Goal: Obtain resource: Download file/media

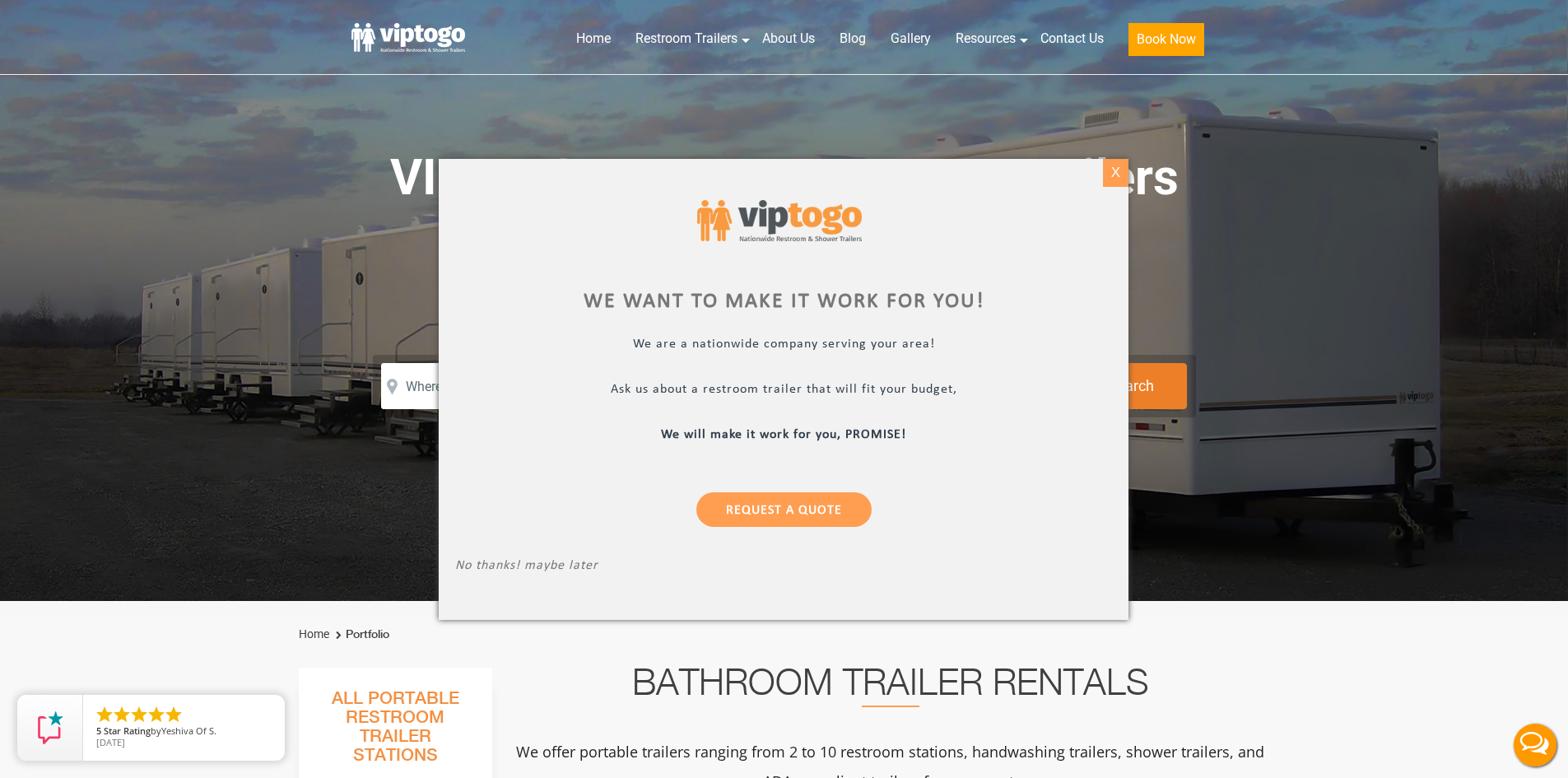
click at [1106, 173] on div "X" at bounding box center [1116, 173] width 26 height 28
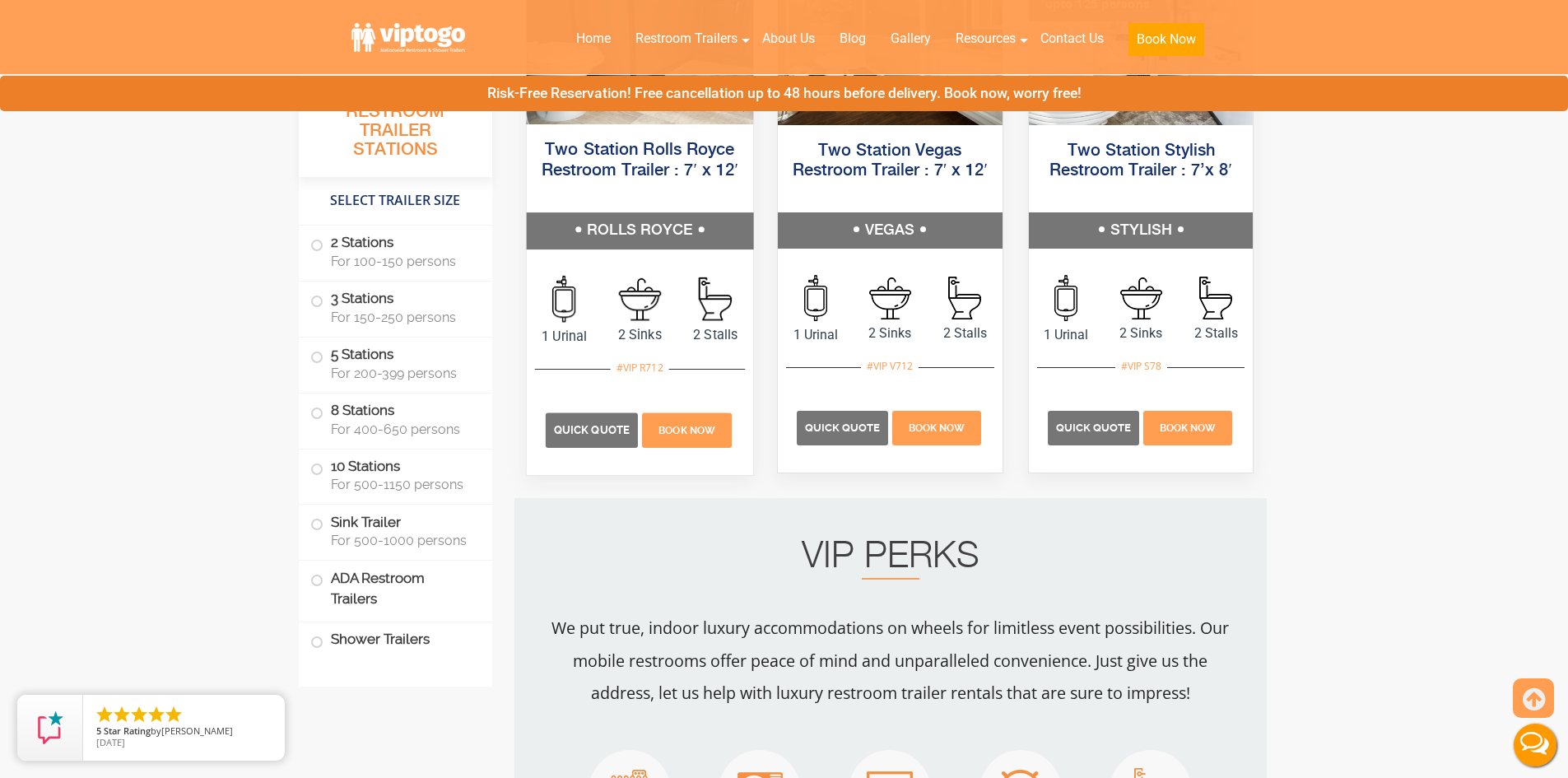
scroll to position [906, 0]
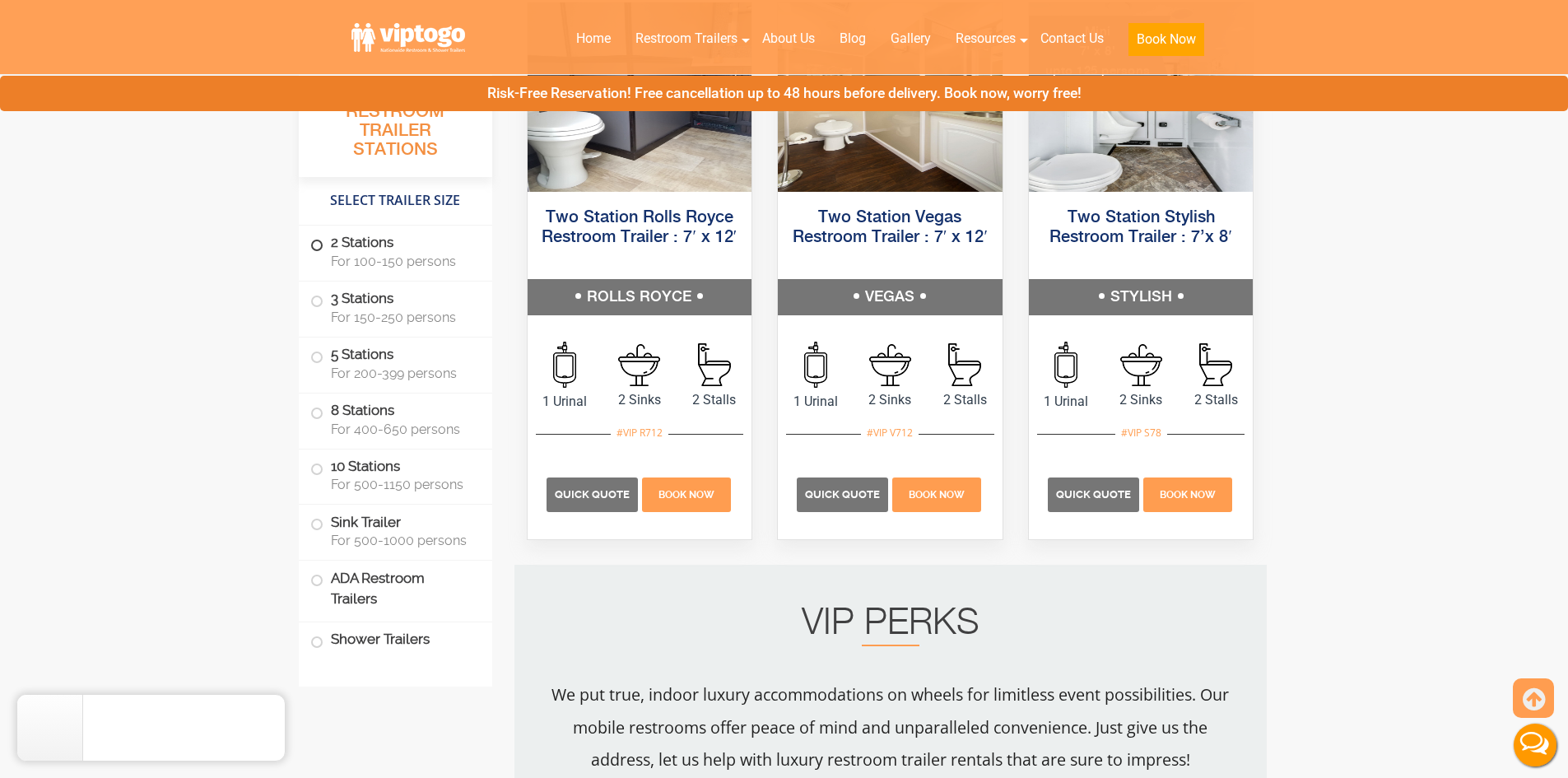
drag, startPoint x: 314, startPoint y: 244, endPoint x: 348, endPoint y: 254, distance: 35.4
click at [314, 244] on span at bounding box center [317, 245] width 7 height 7
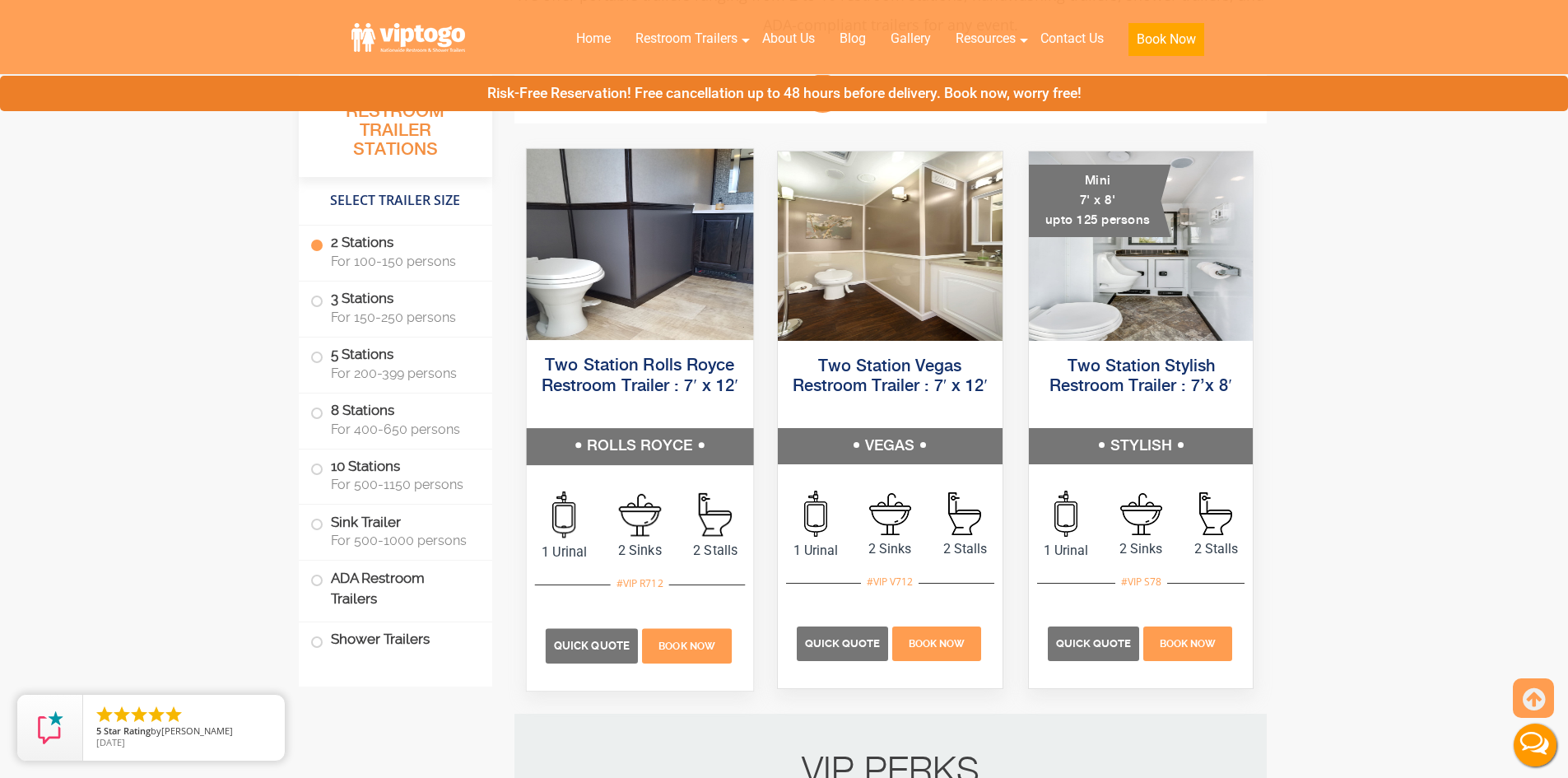
scroll to position [750, 0]
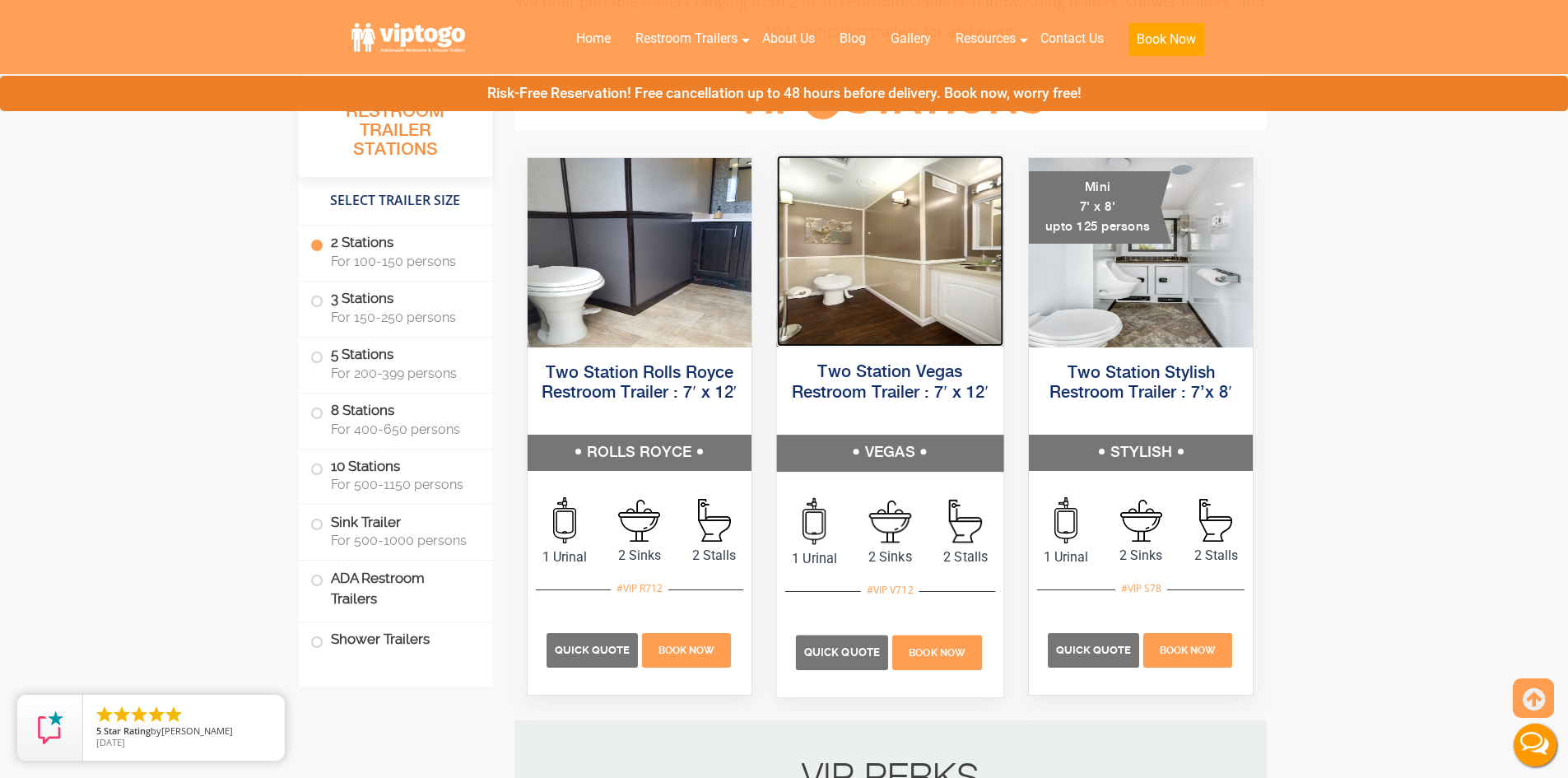
click at [844, 310] on img at bounding box center [890, 251] width 226 height 192
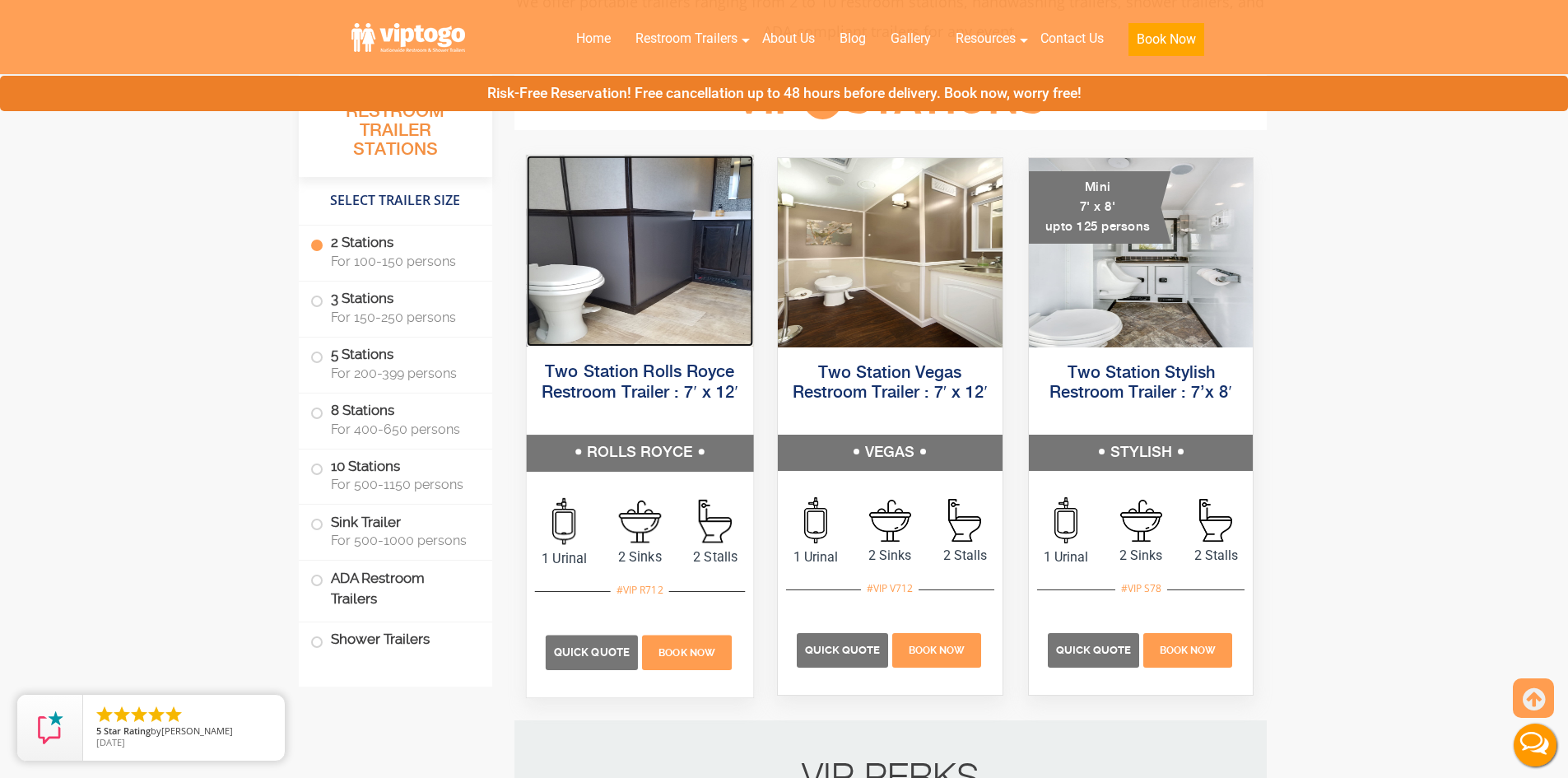
click at [578, 329] on img at bounding box center [639, 251] width 226 height 192
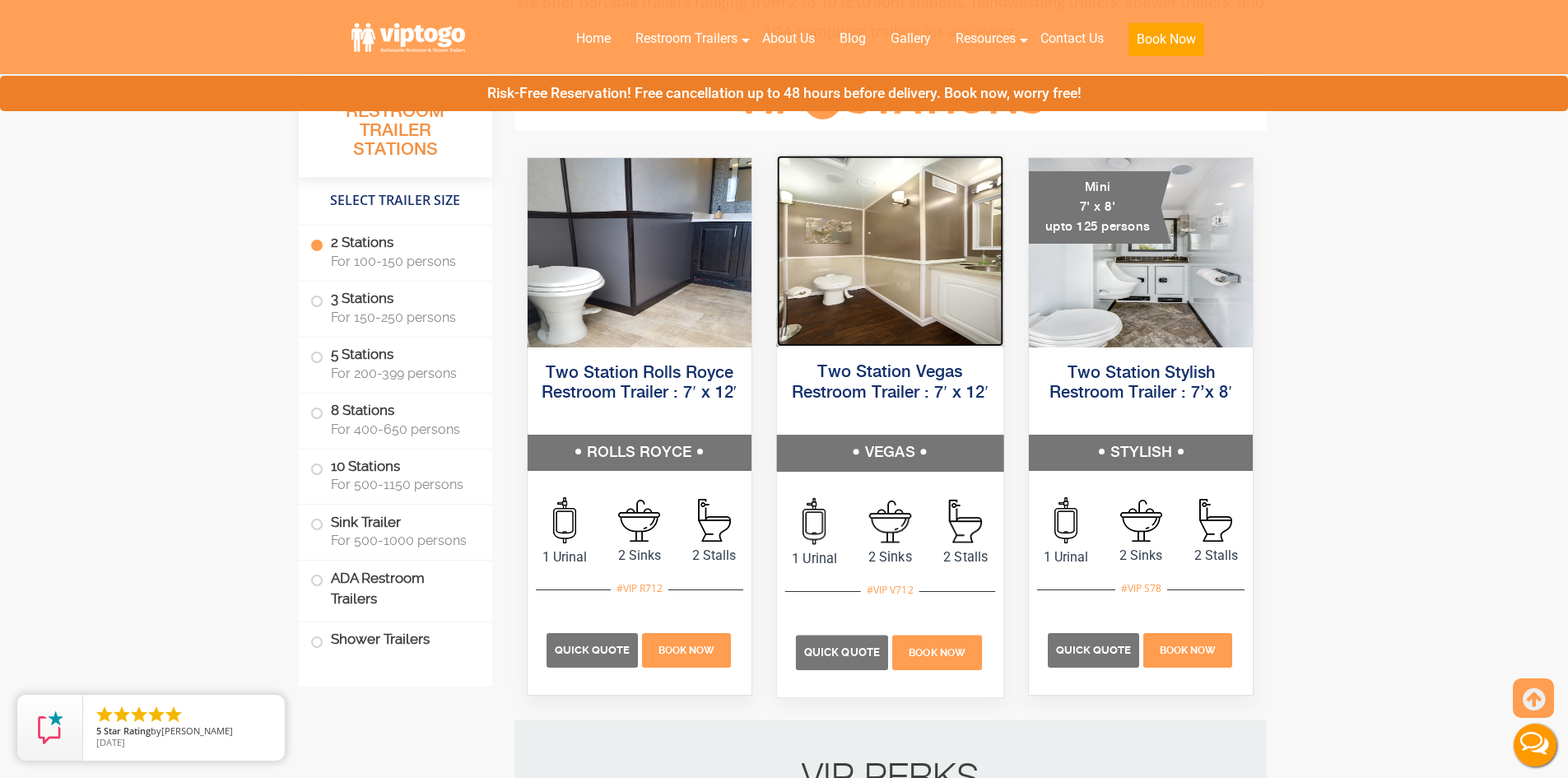
click at [882, 319] on img at bounding box center [890, 251] width 226 height 192
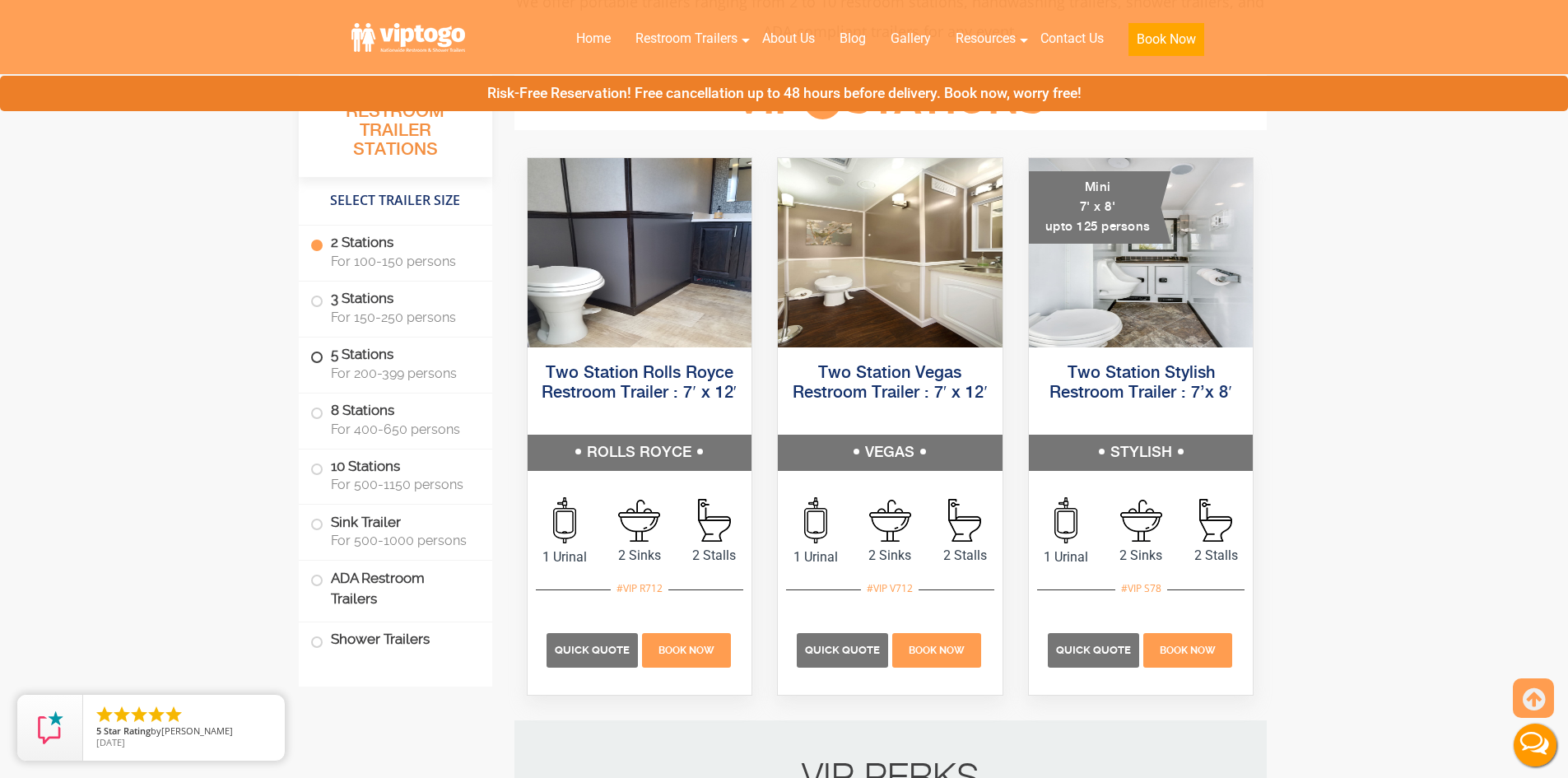
click at [315, 360] on span at bounding box center [317, 357] width 7 height 7
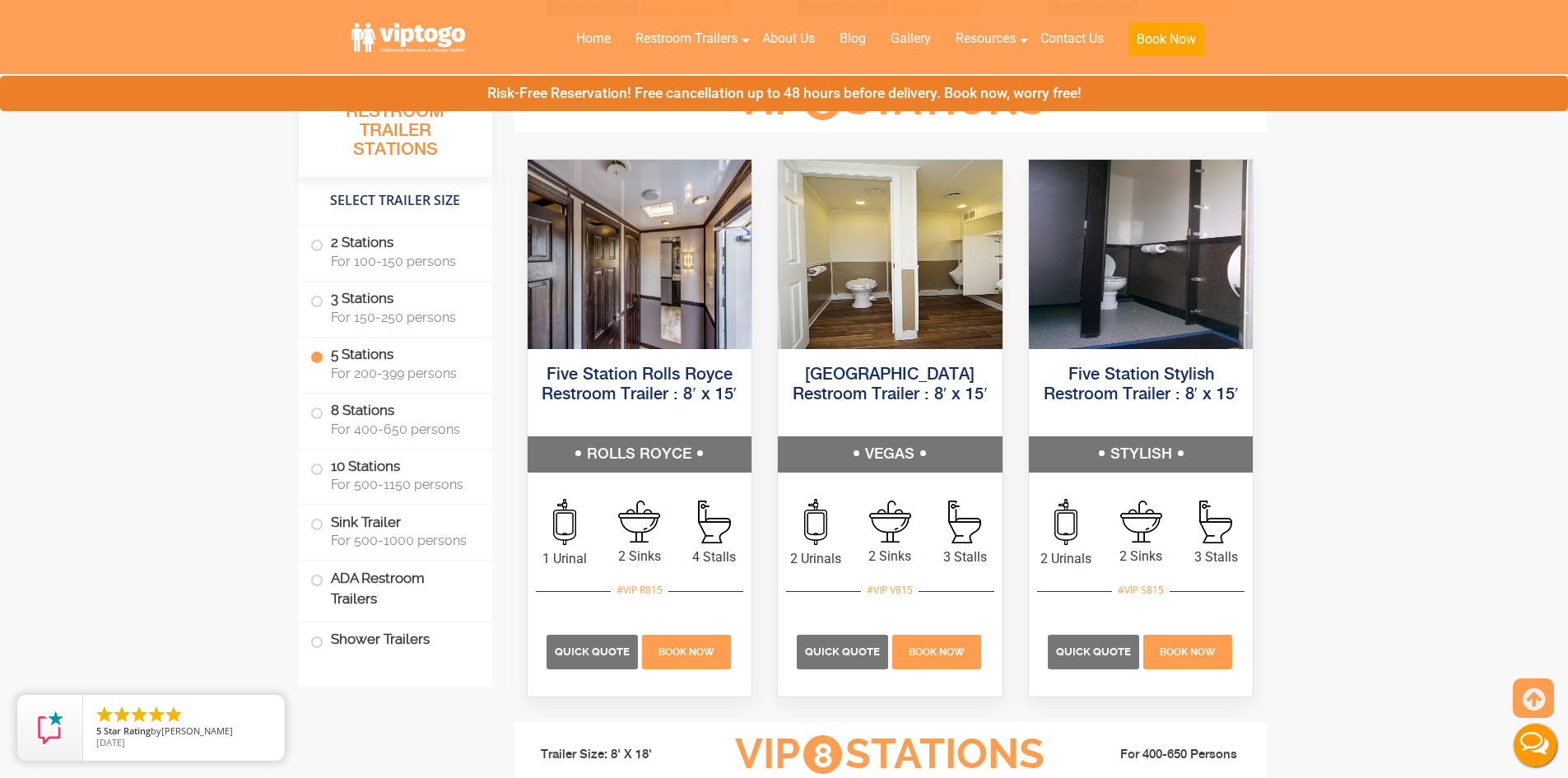
scroll to position [2493, 0]
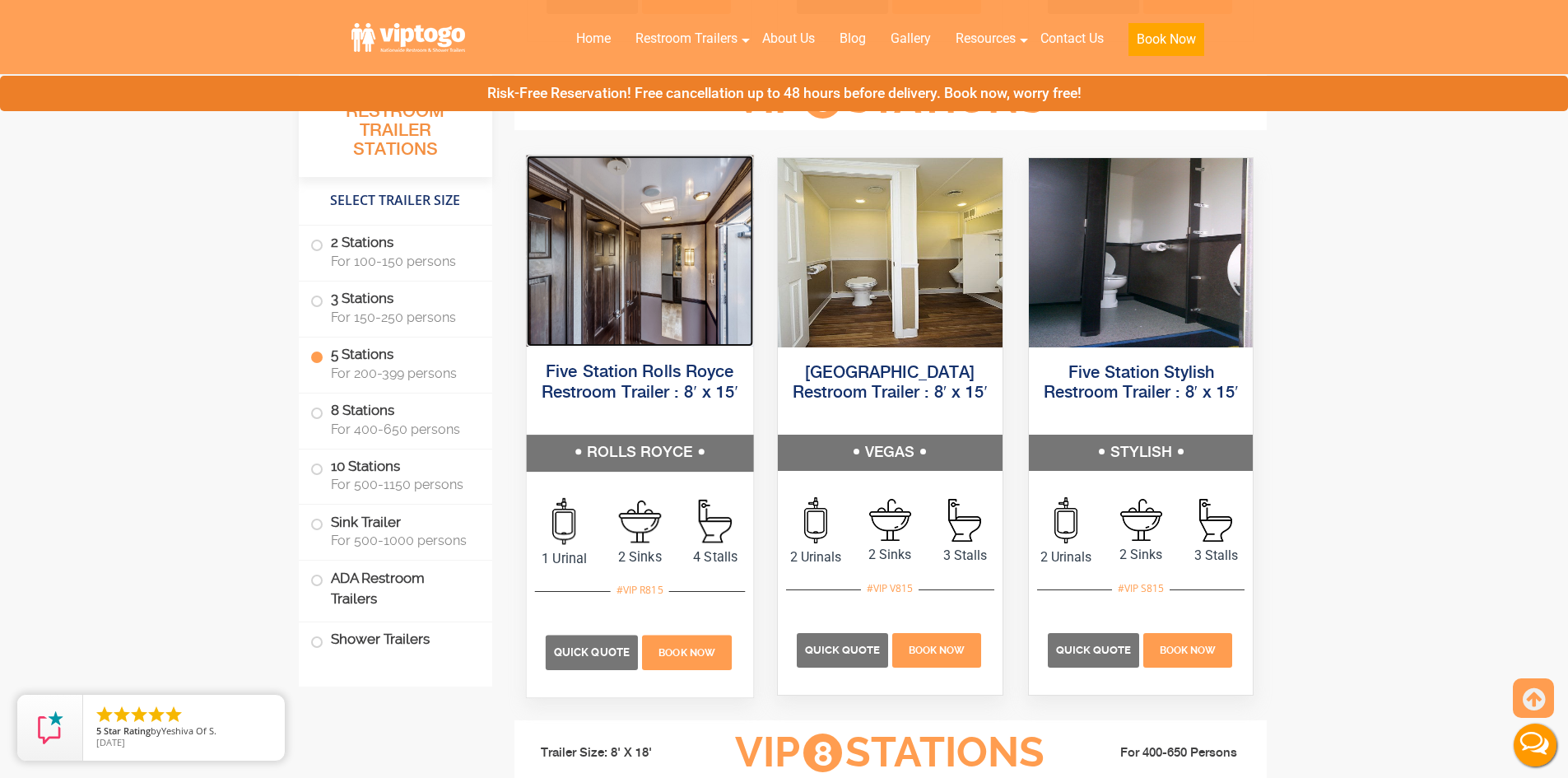
click at [633, 319] on img at bounding box center [639, 250] width 226 height 192
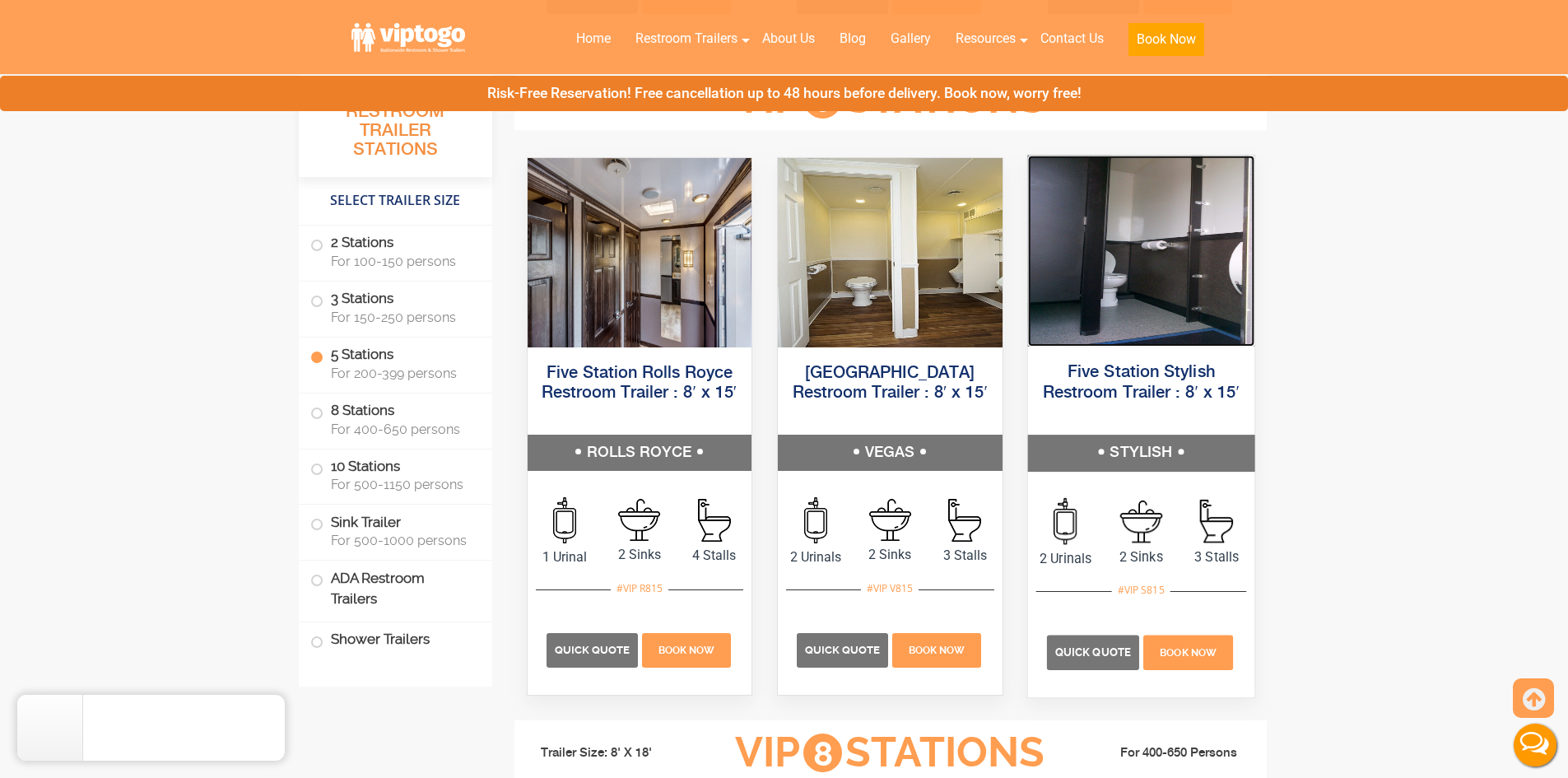
click at [1127, 322] on img at bounding box center [1140, 250] width 226 height 192
click at [1092, 431] on h5 "Five Station Stylish Restroom Trailer : 8′ x 15′" at bounding box center [1140, 393] width 226 height 83
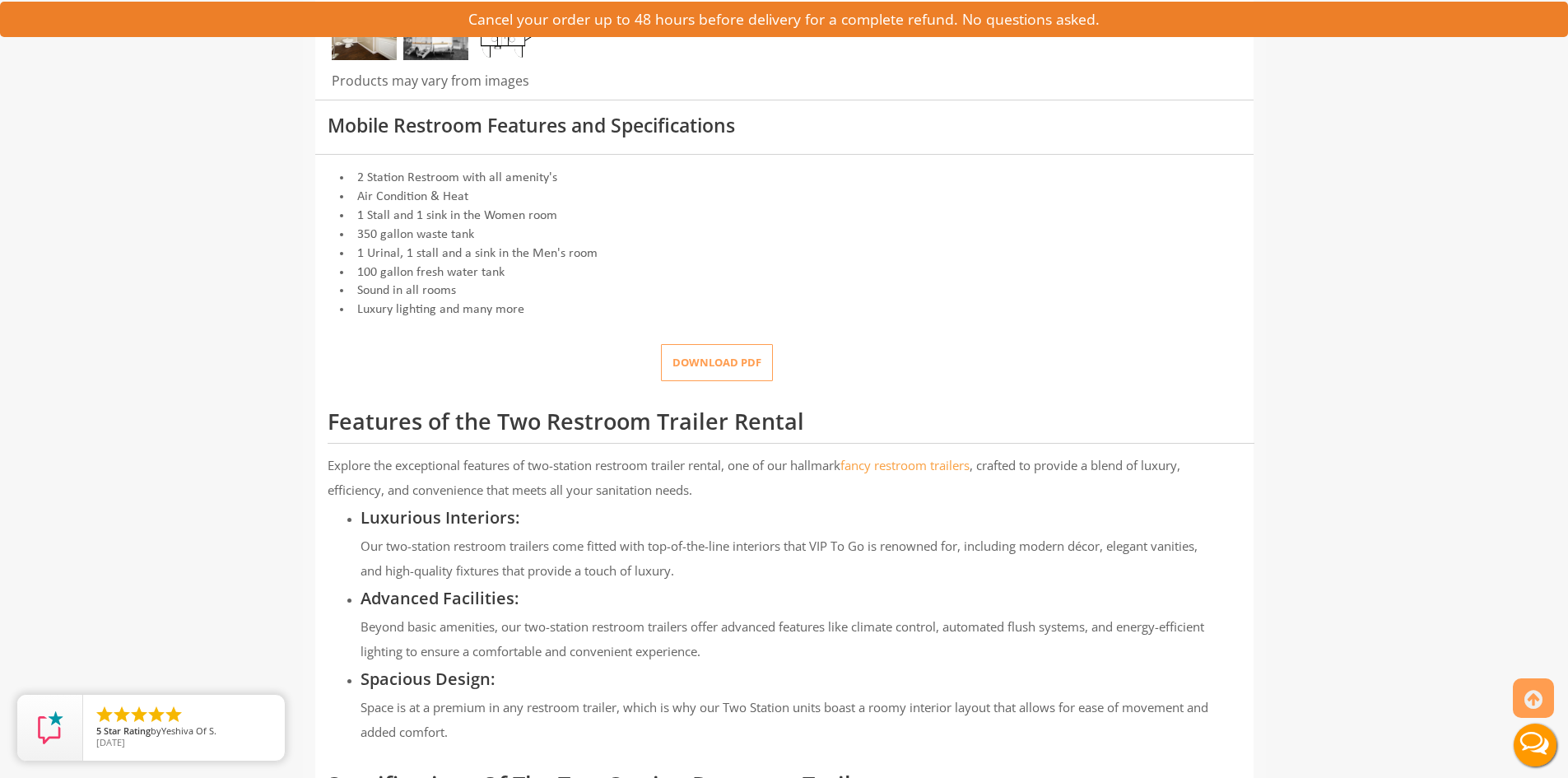
scroll to position [495, 0]
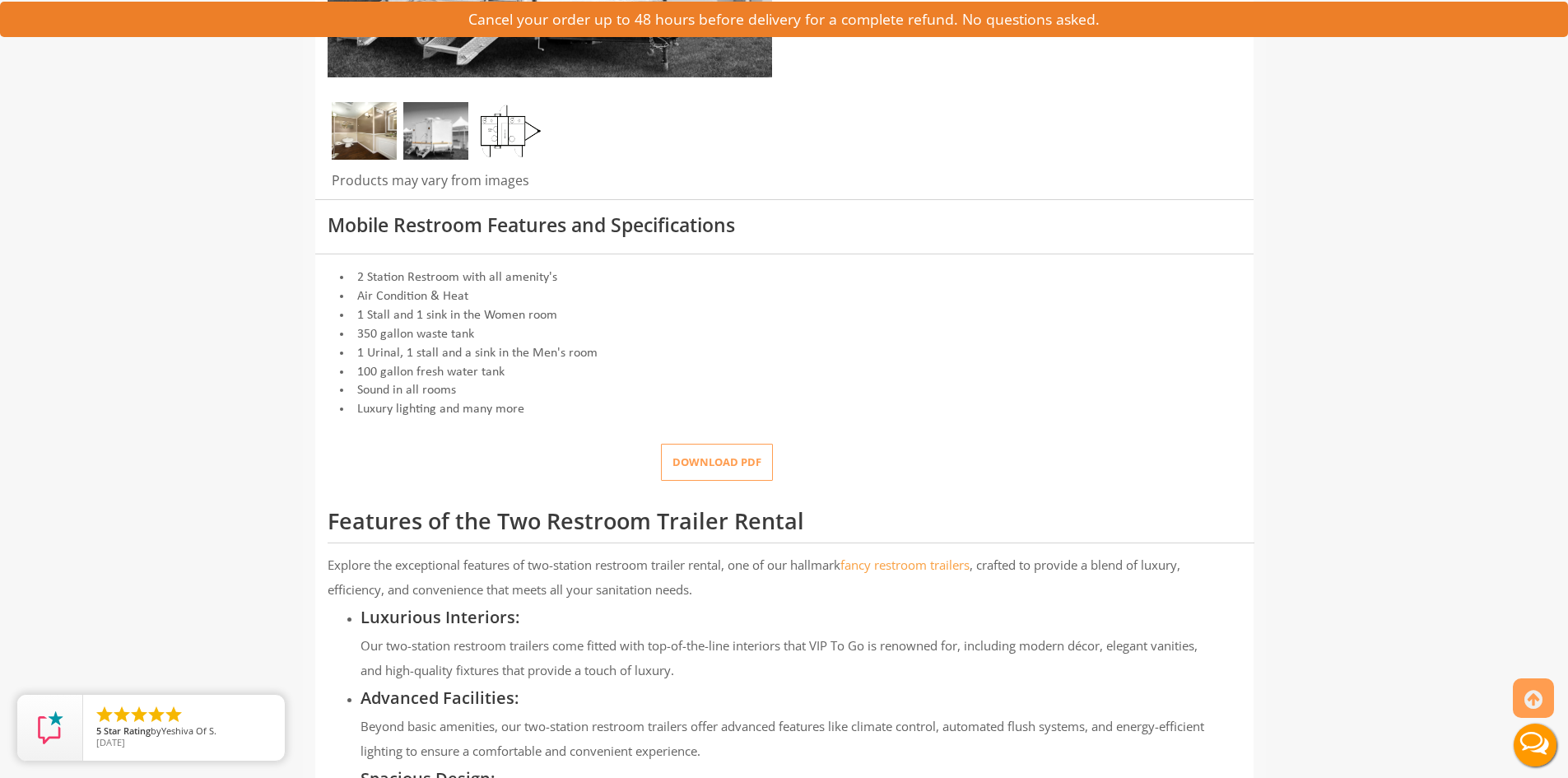
click at [716, 473] on button "Download pdf" at bounding box center [717, 462] width 112 height 37
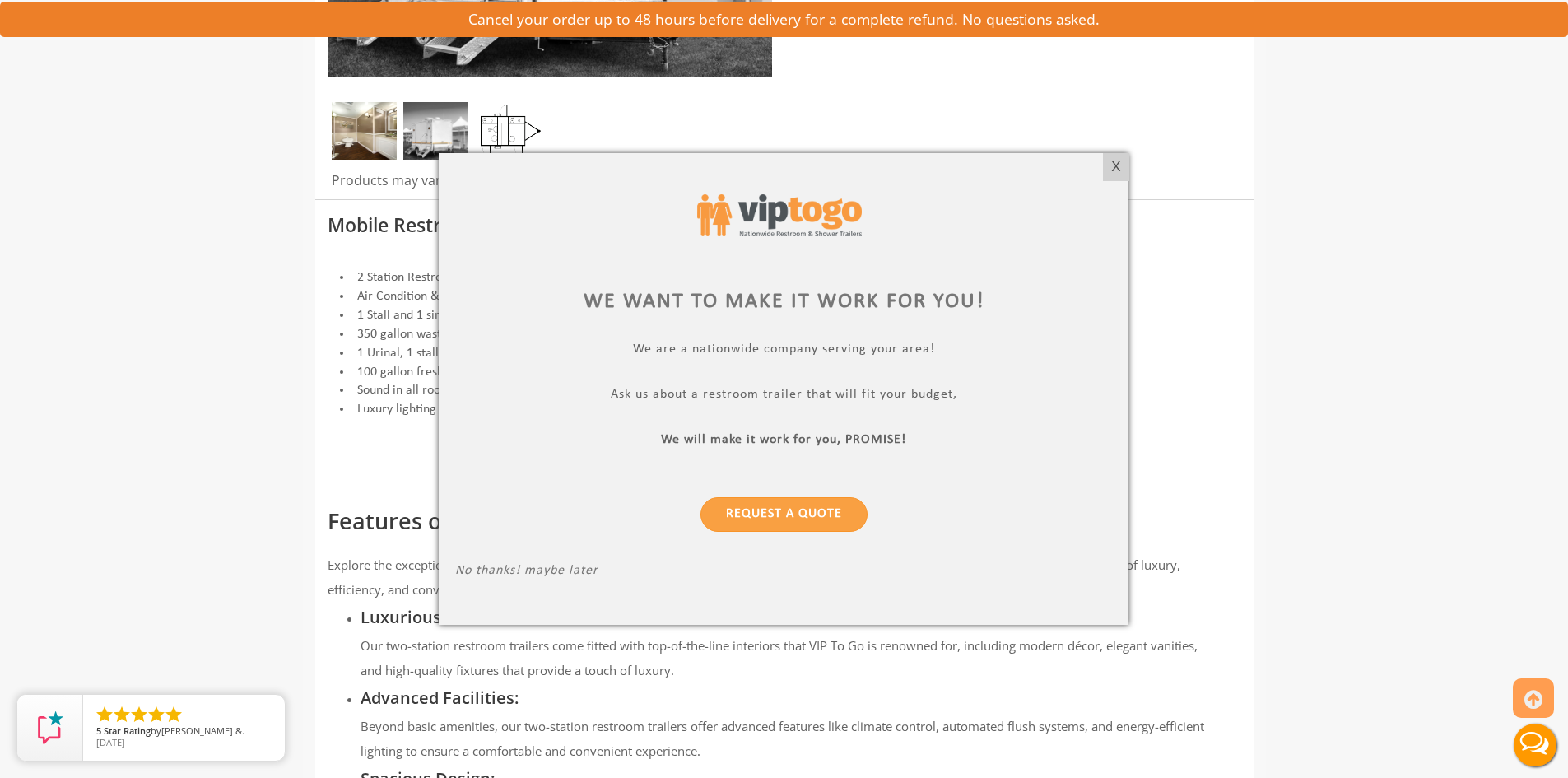
drag, startPoint x: 1110, startPoint y: 181, endPoint x: 1096, endPoint y: 181, distance: 14.0
click at [1110, 181] on div "X" at bounding box center [1116, 168] width 26 height 28
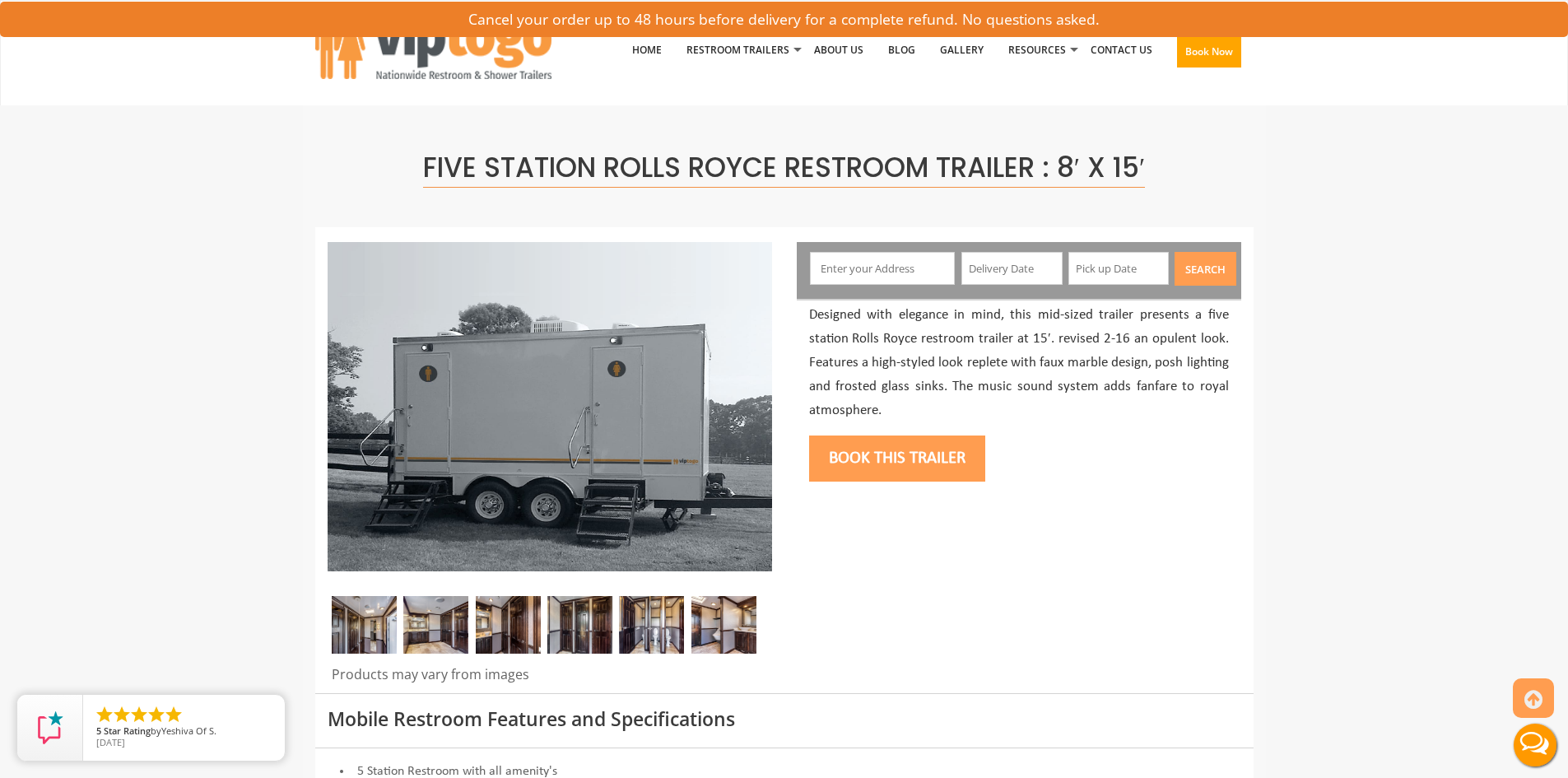
scroll to position [412, 0]
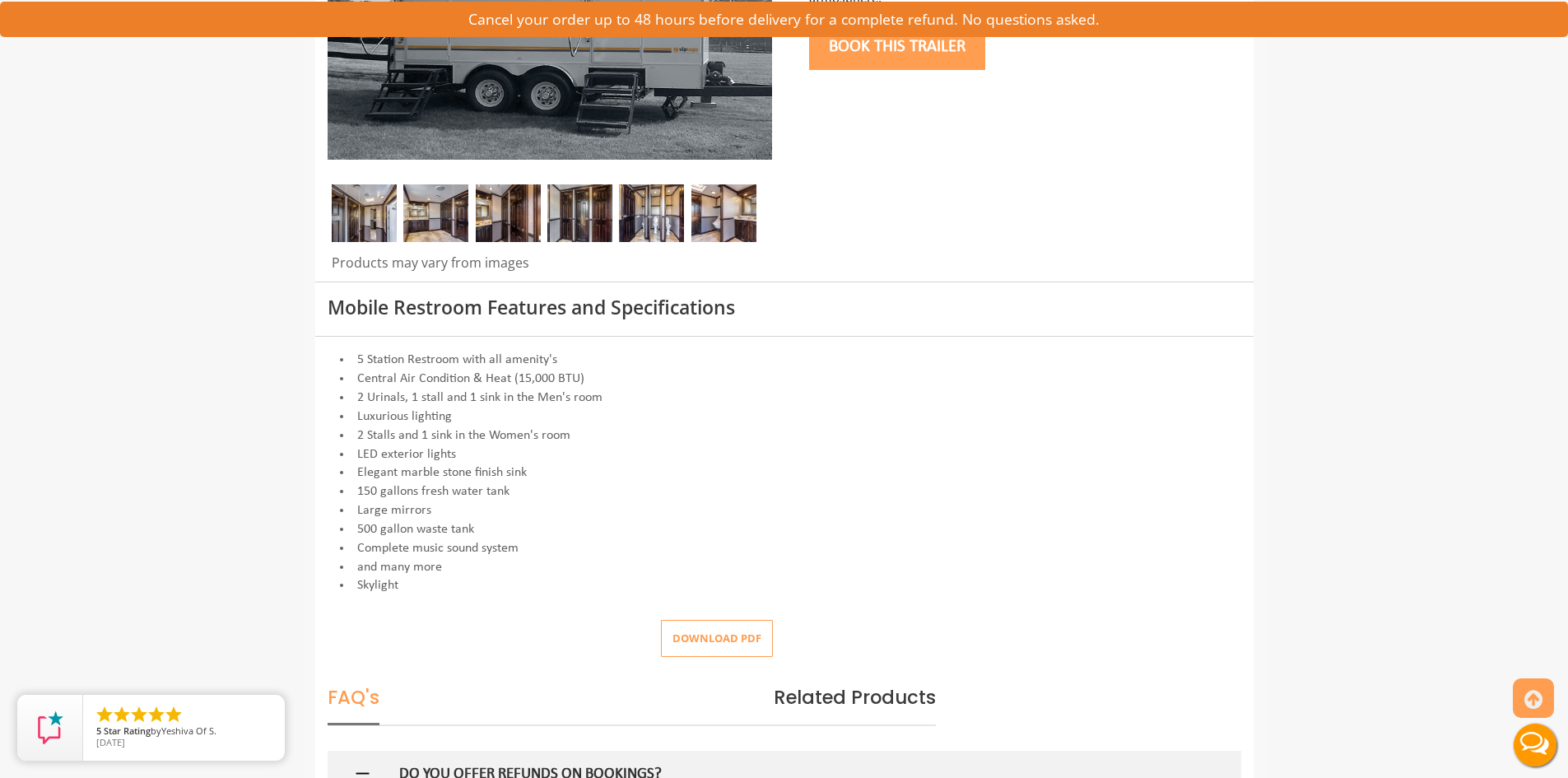
click at [707, 614] on div at bounding box center [784, 626] width 939 height 62
click at [713, 638] on button "Download pdf" at bounding box center [717, 638] width 112 height 37
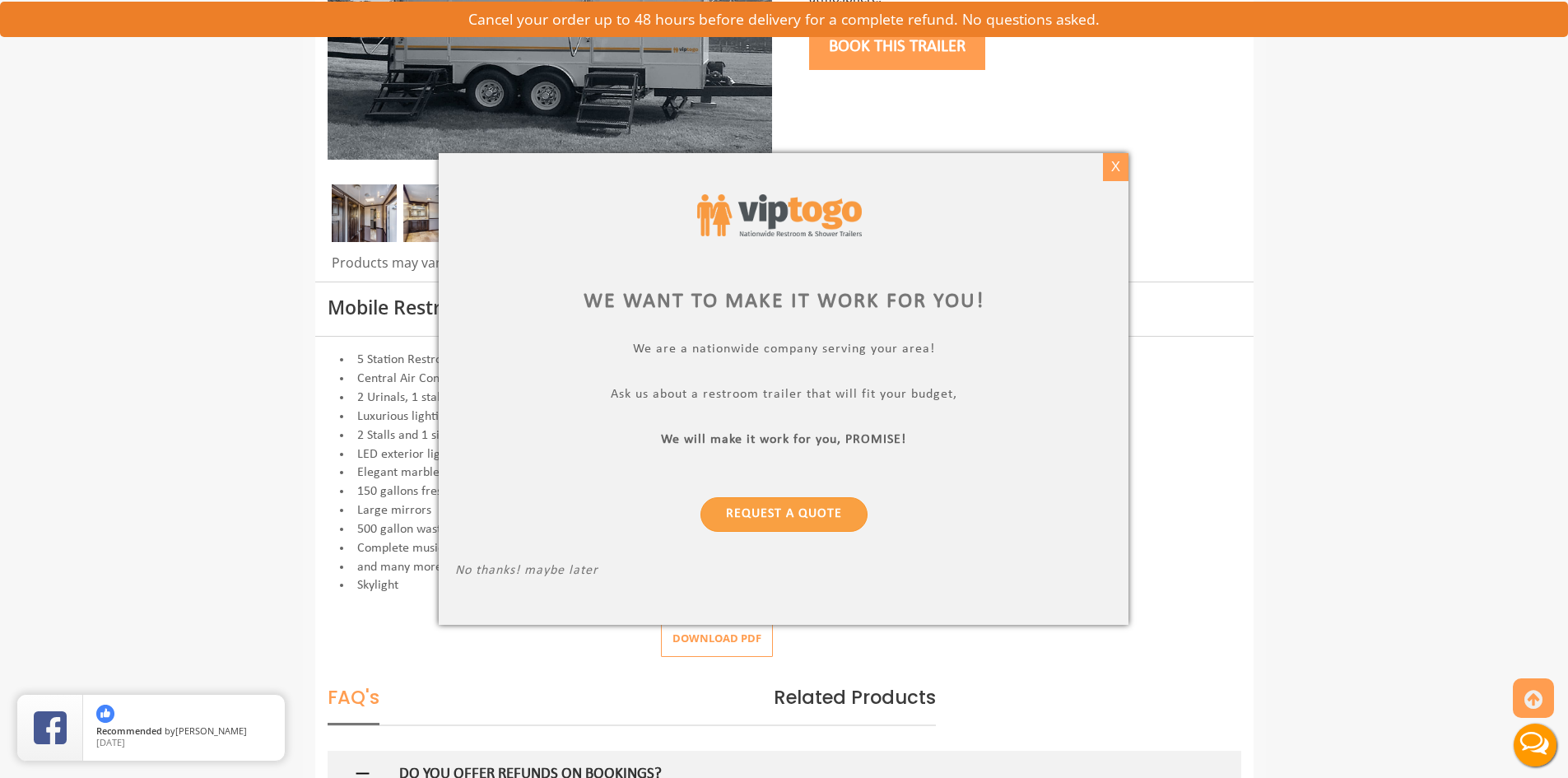
click at [1112, 177] on div "X" at bounding box center [1116, 168] width 26 height 28
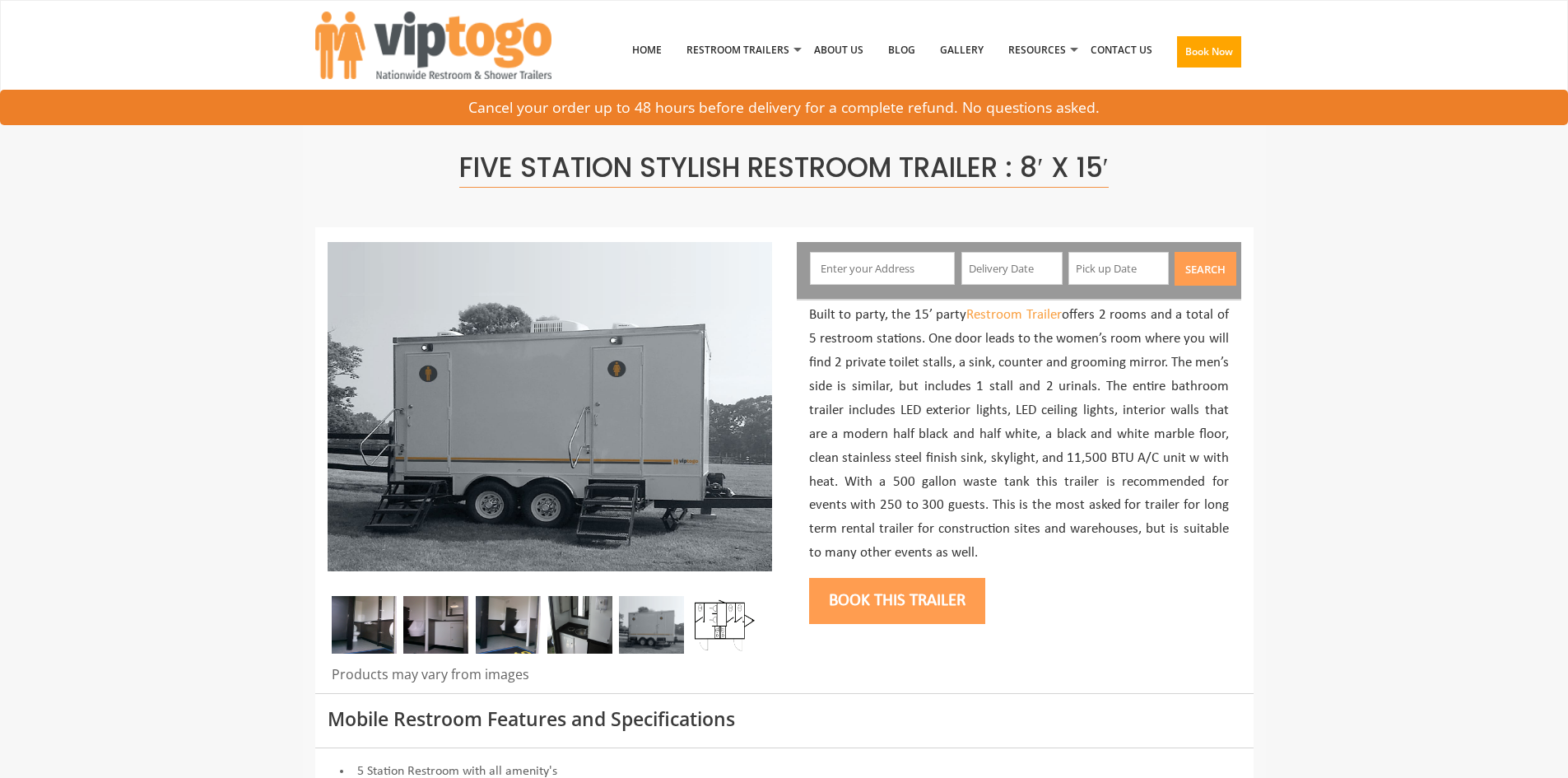
click at [1135, 338] on p "Built to party, the 15’ party Restroom Trailer offers 2 rooms and a total of 5 …" at bounding box center [1019, 435] width 420 height 262
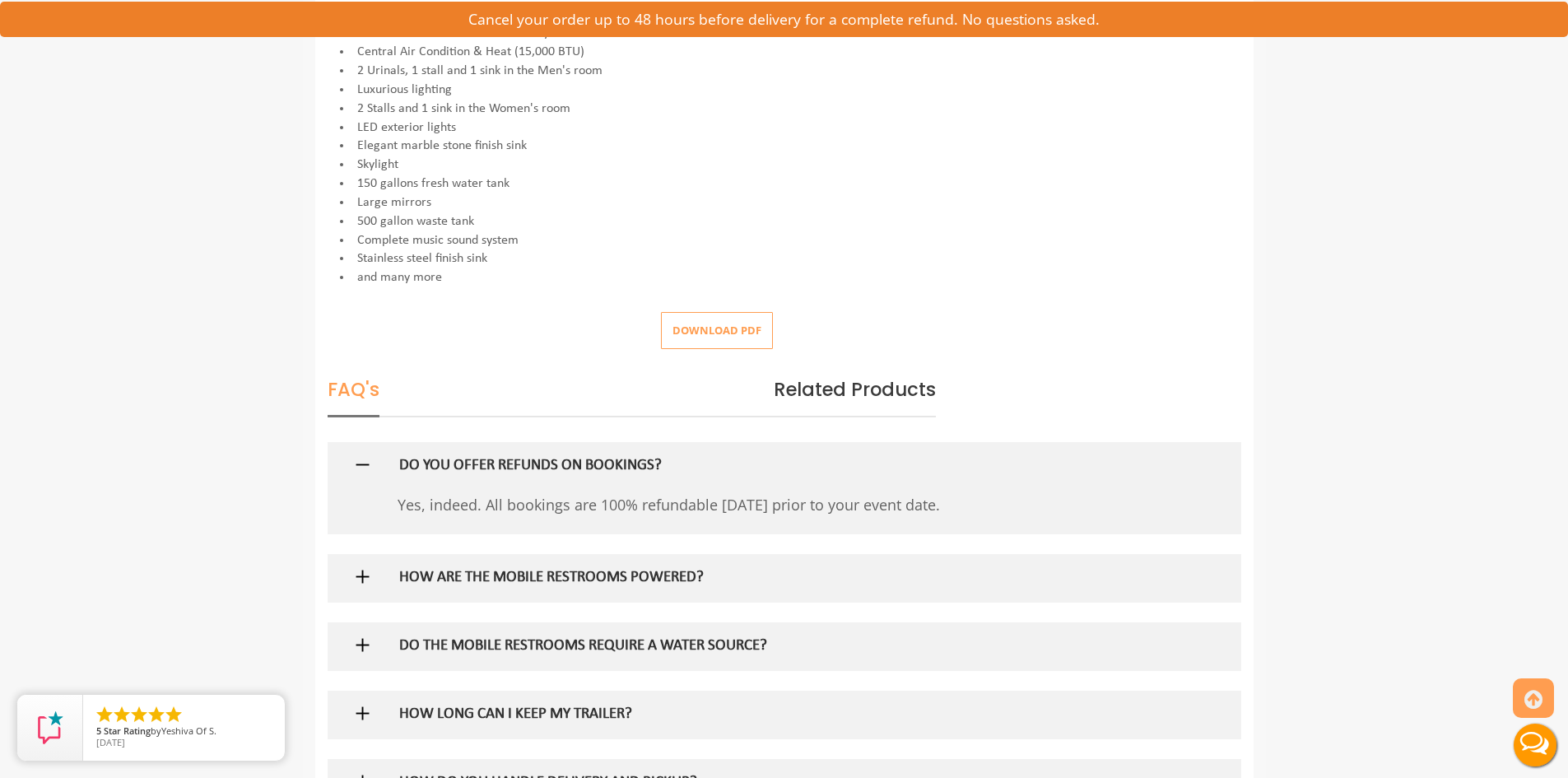
scroll to position [741, 0]
click at [740, 329] on button "Download pdf" at bounding box center [717, 328] width 112 height 37
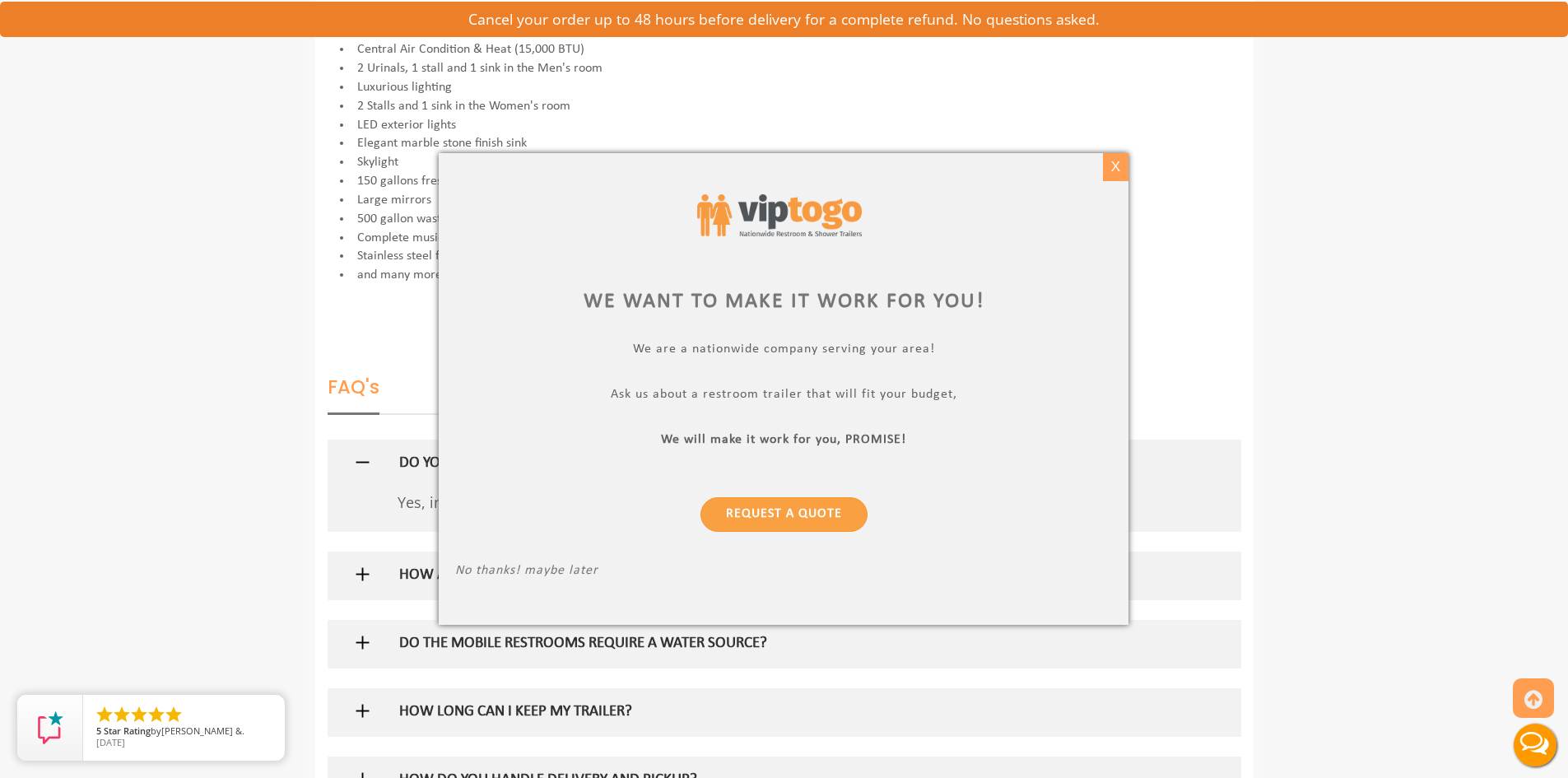
click at [1123, 167] on div "X" at bounding box center [1116, 168] width 26 height 28
